Goal: Task Accomplishment & Management: Use online tool/utility

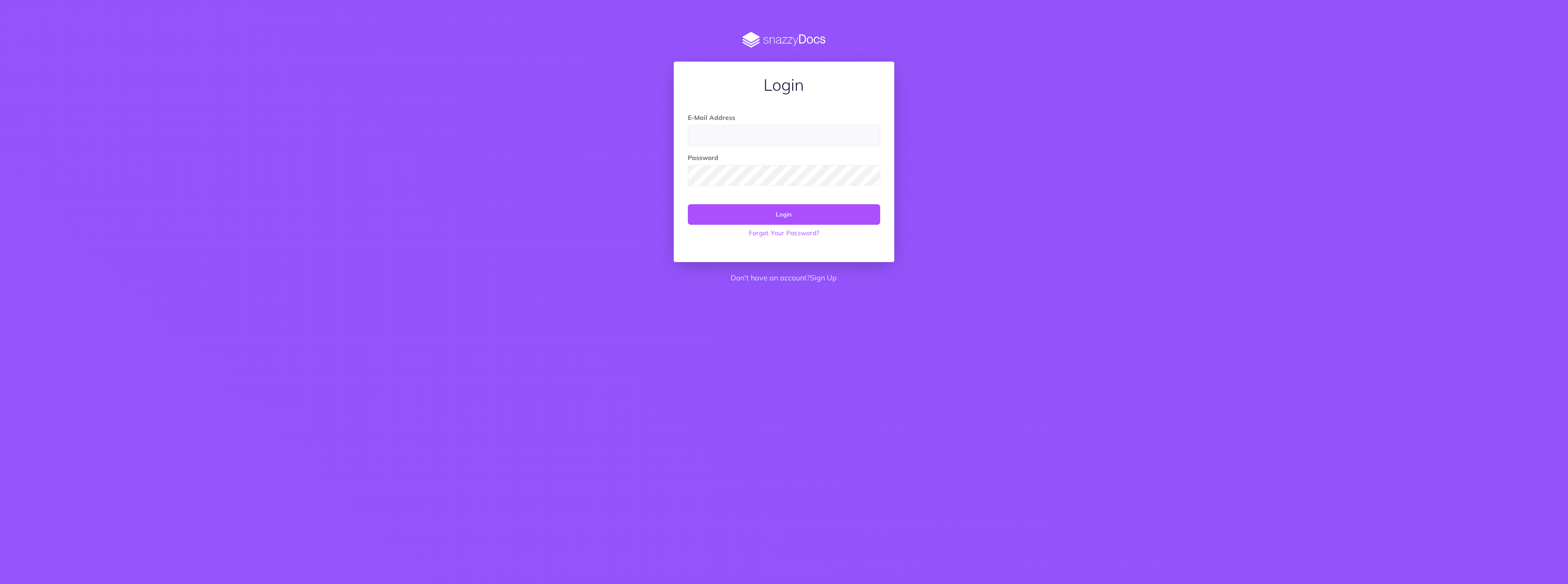
click at [814, 149] on form "E-Mail Address Password Login Forgot Your Password?" at bounding box center [783, 177] width 192 height 129
click at [813, 136] on input "email" at bounding box center [783, 135] width 192 height 21
type input "[PERSON_NAME][EMAIL_ADDRESS][DOMAIN_NAME]"
click at [688, 204] on button "Login" at bounding box center [783, 214] width 192 height 20
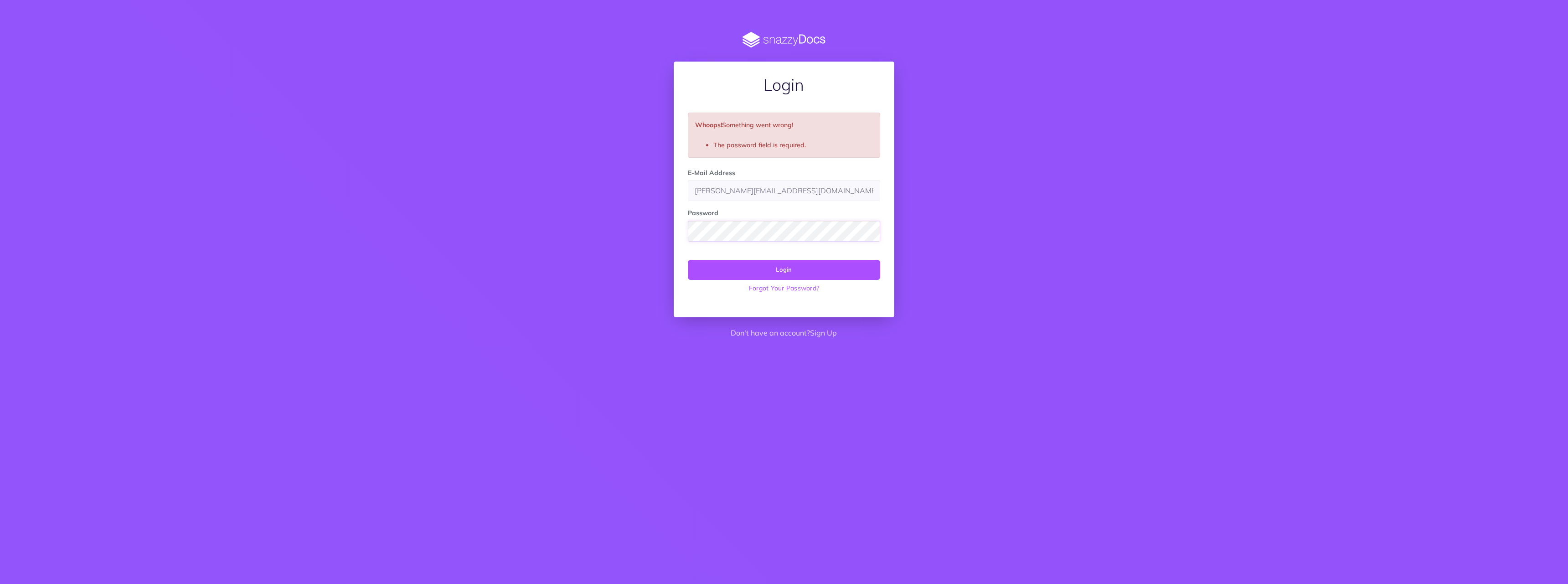
click at [688, 260] on button "Login" at bounding box center [783, 270] width 192 height 20
click at [771, 272] on button "Login" at bounding box center [783, 270] width 192 height 20
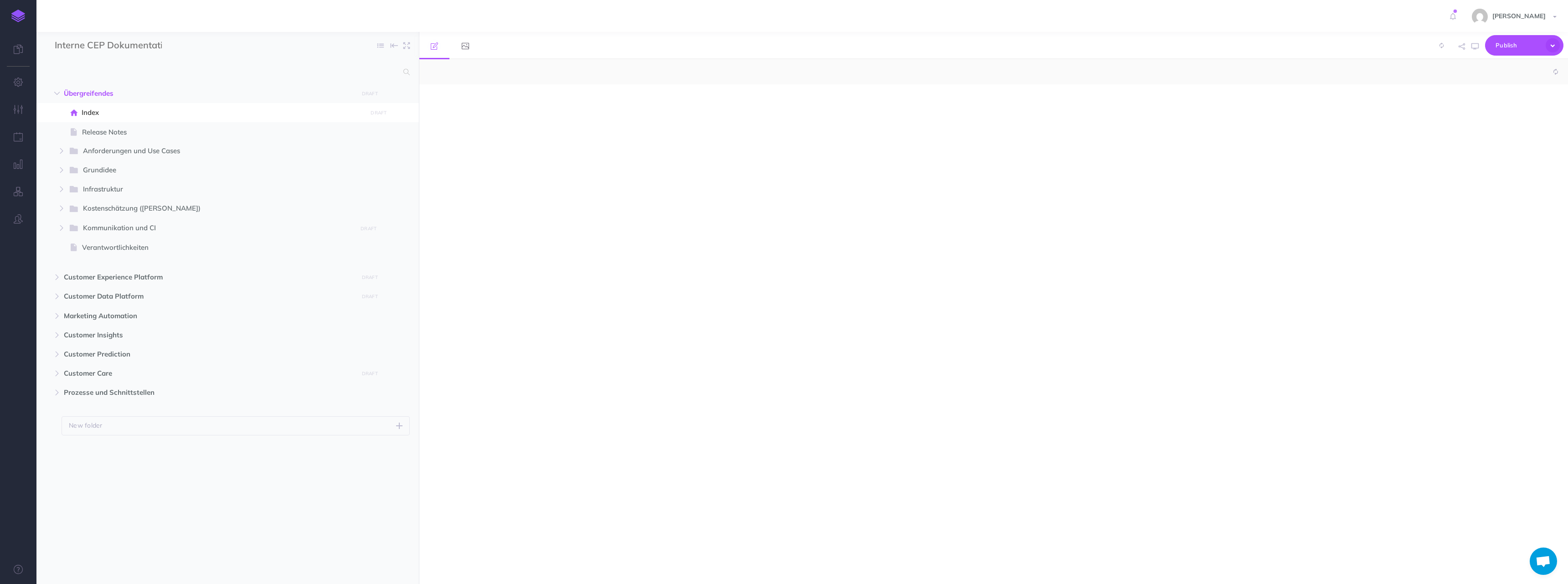
select select "null"
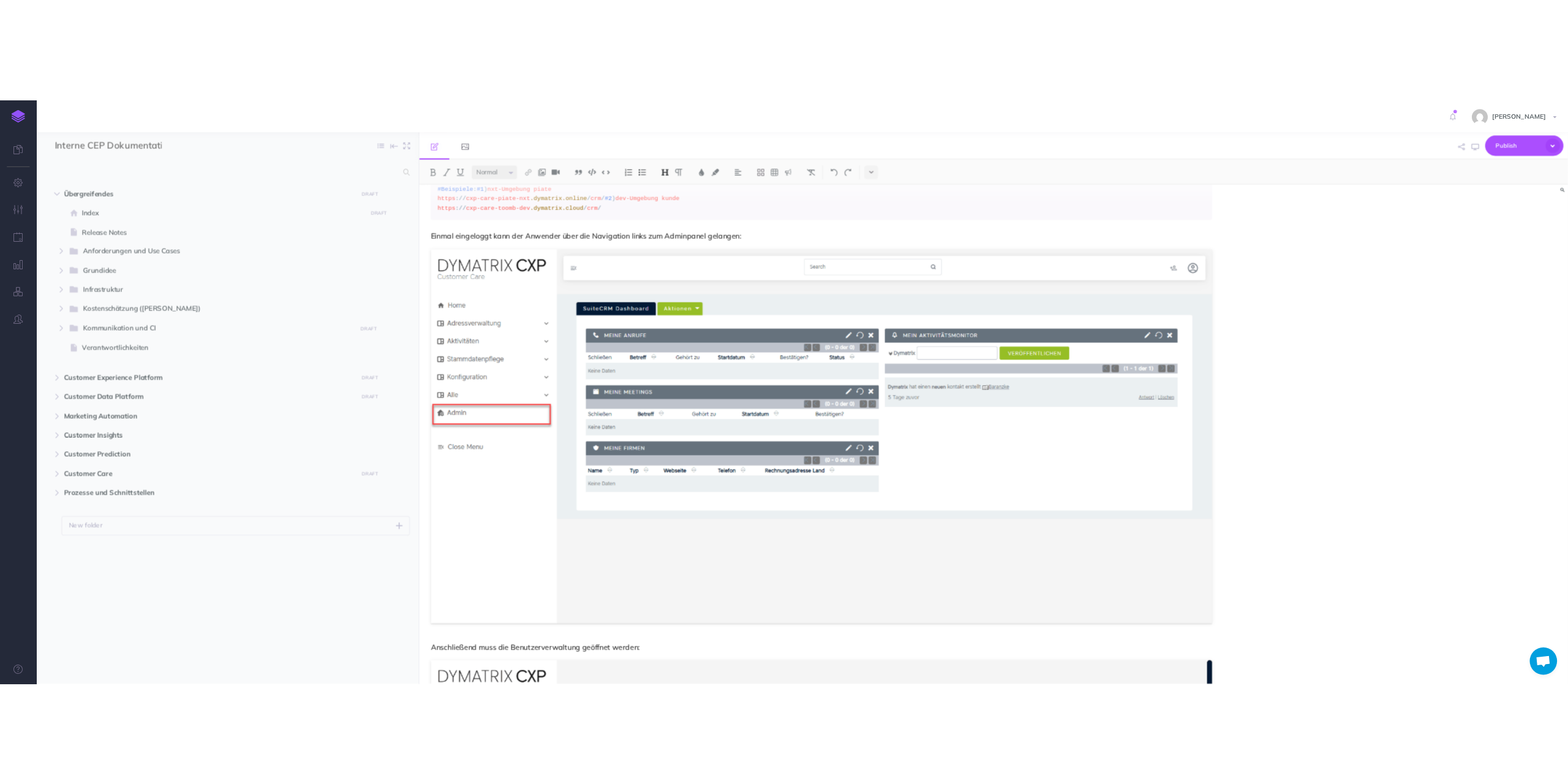
scroll to position [529, 0]
